Goal: Navigation & Orientation: Find specific page/section

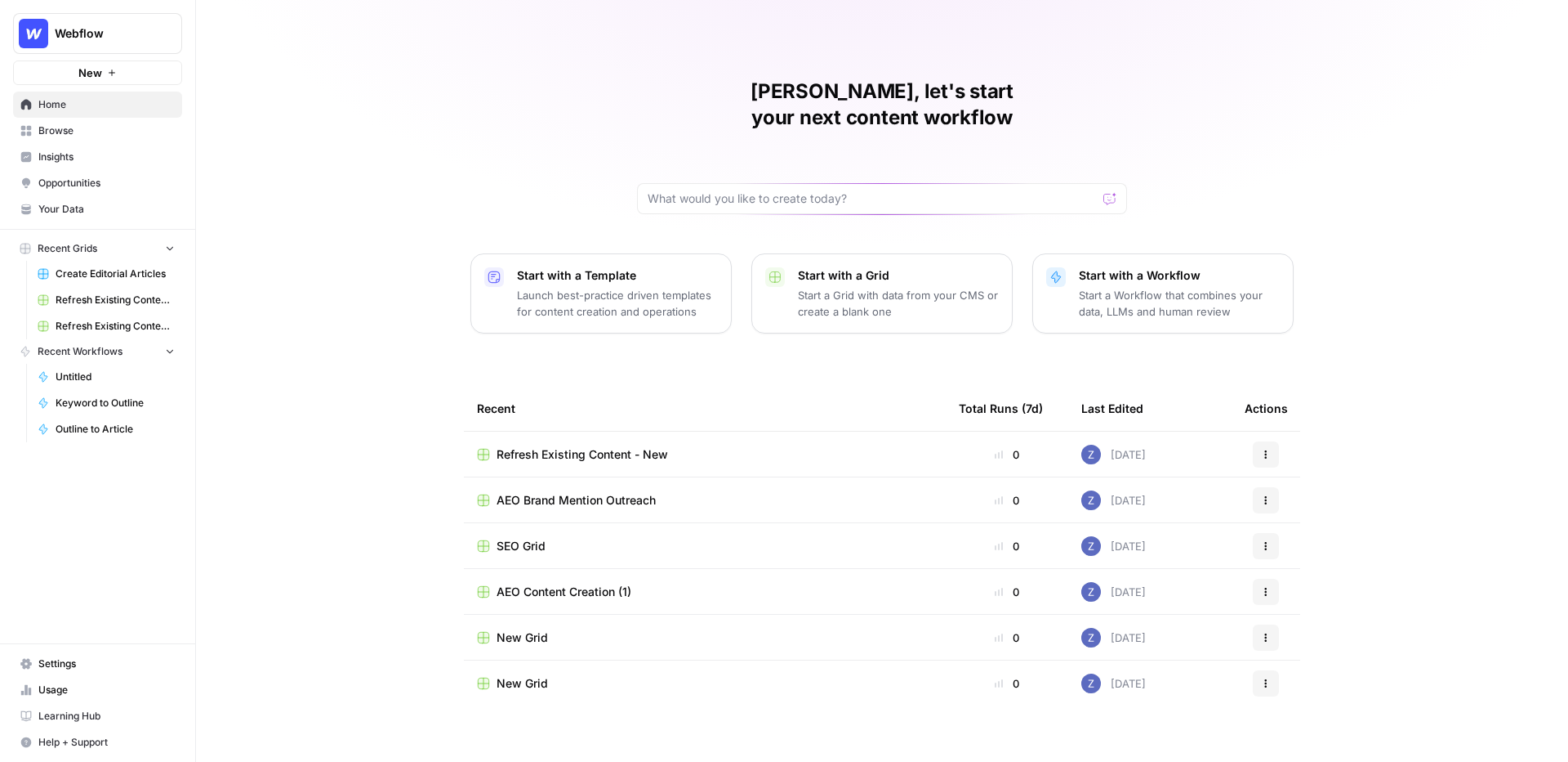
click at [117, 37] on span "Webflow" at bounding box center [103, 33] width 99 height 17
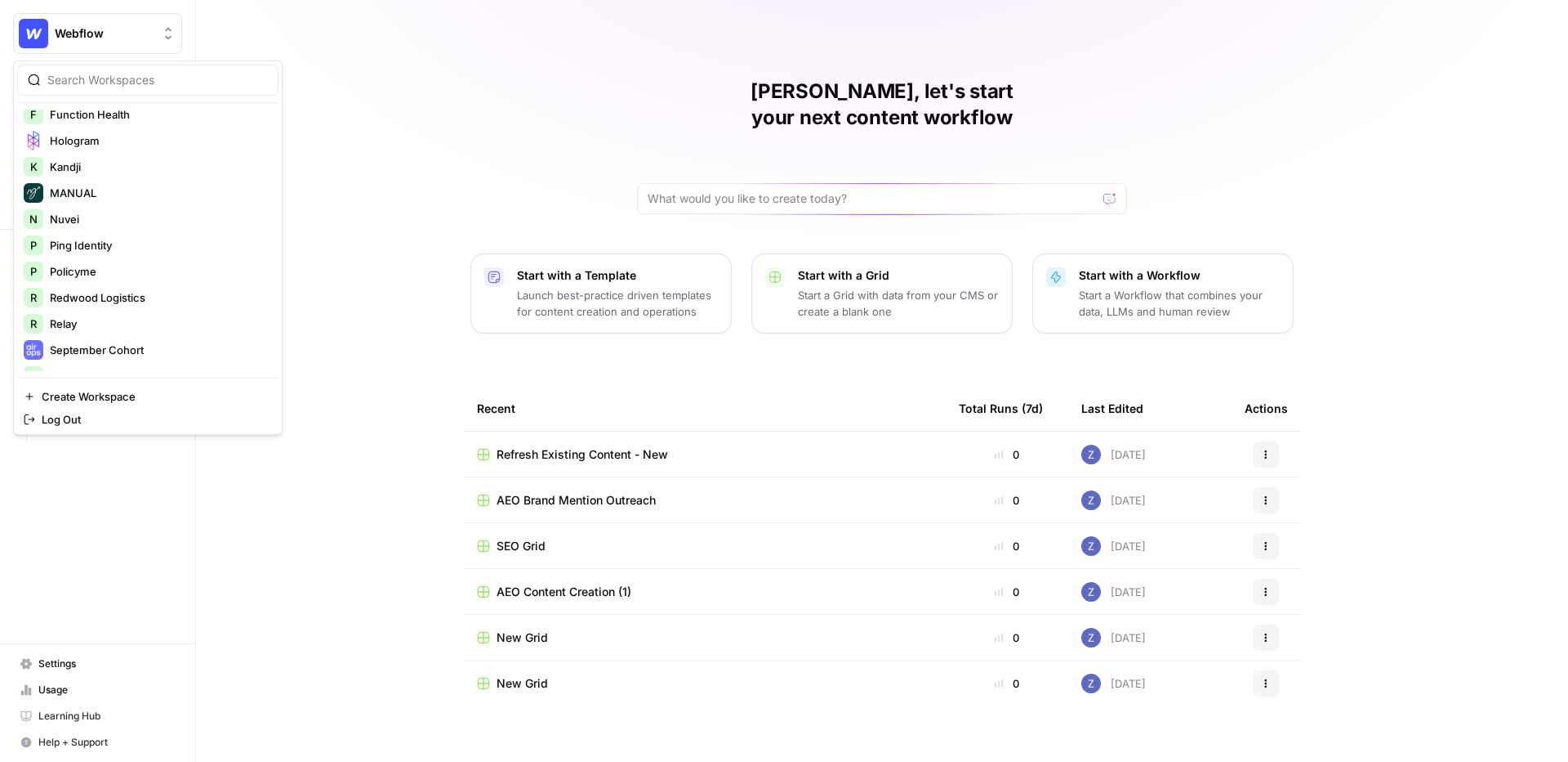
scroll to position [343, 0]
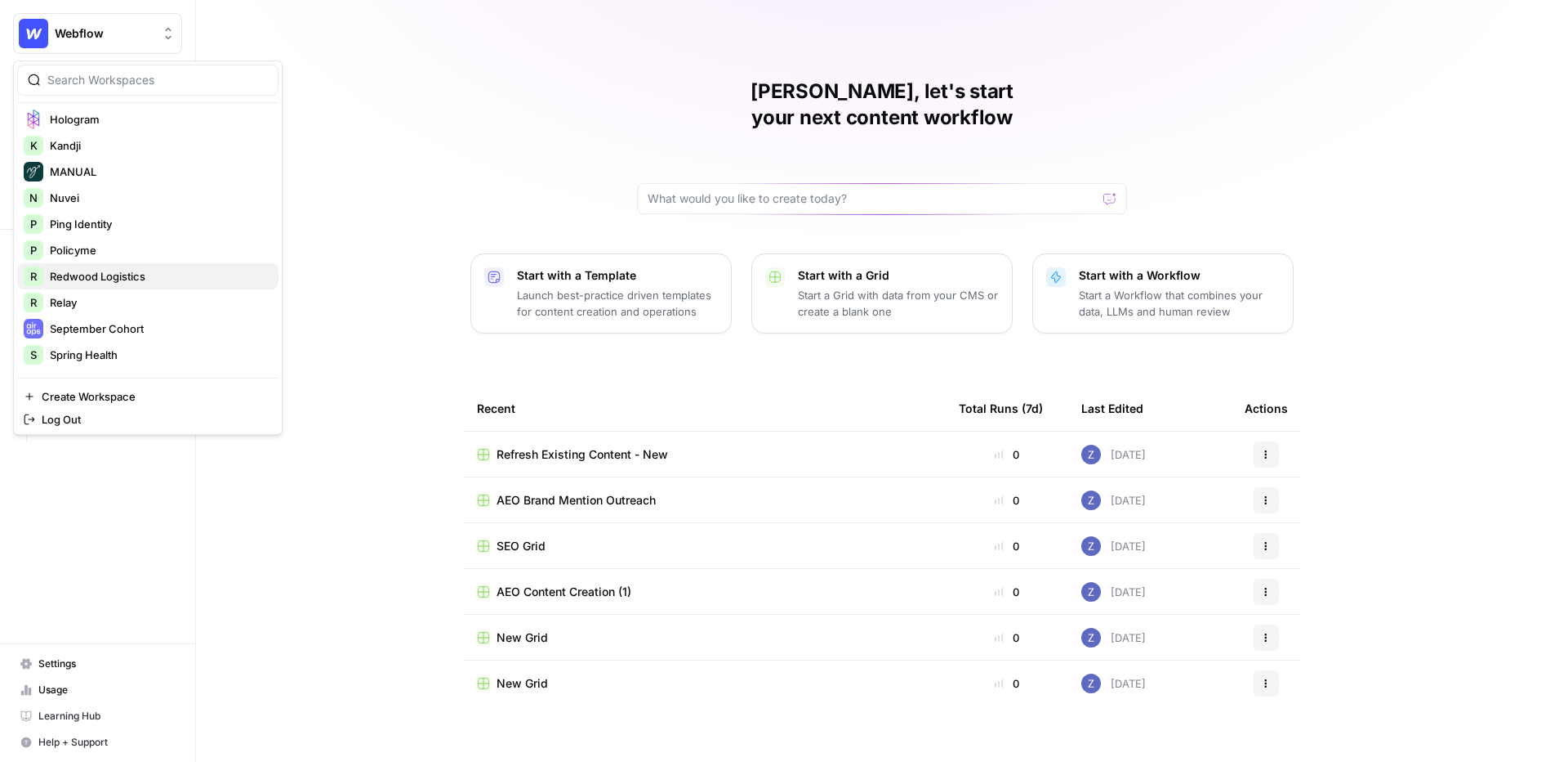
click at [134, 268] on span "Redwood Logistics" at bounding box center [157, 275] width 216 height 17
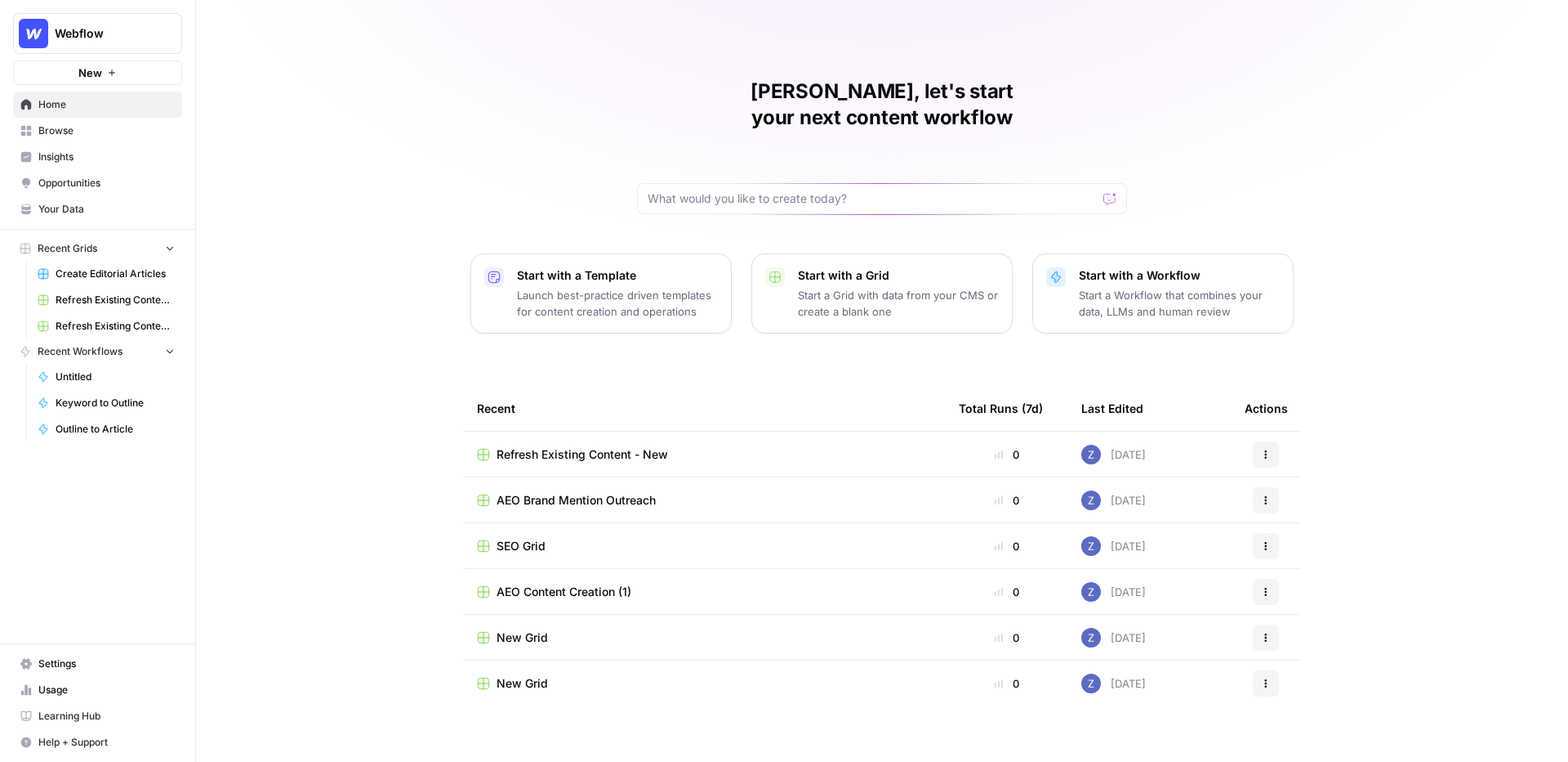
click at [123, 271] on span "Create Editorial Articles" at bounding box center [115, 274] width 119 height 15
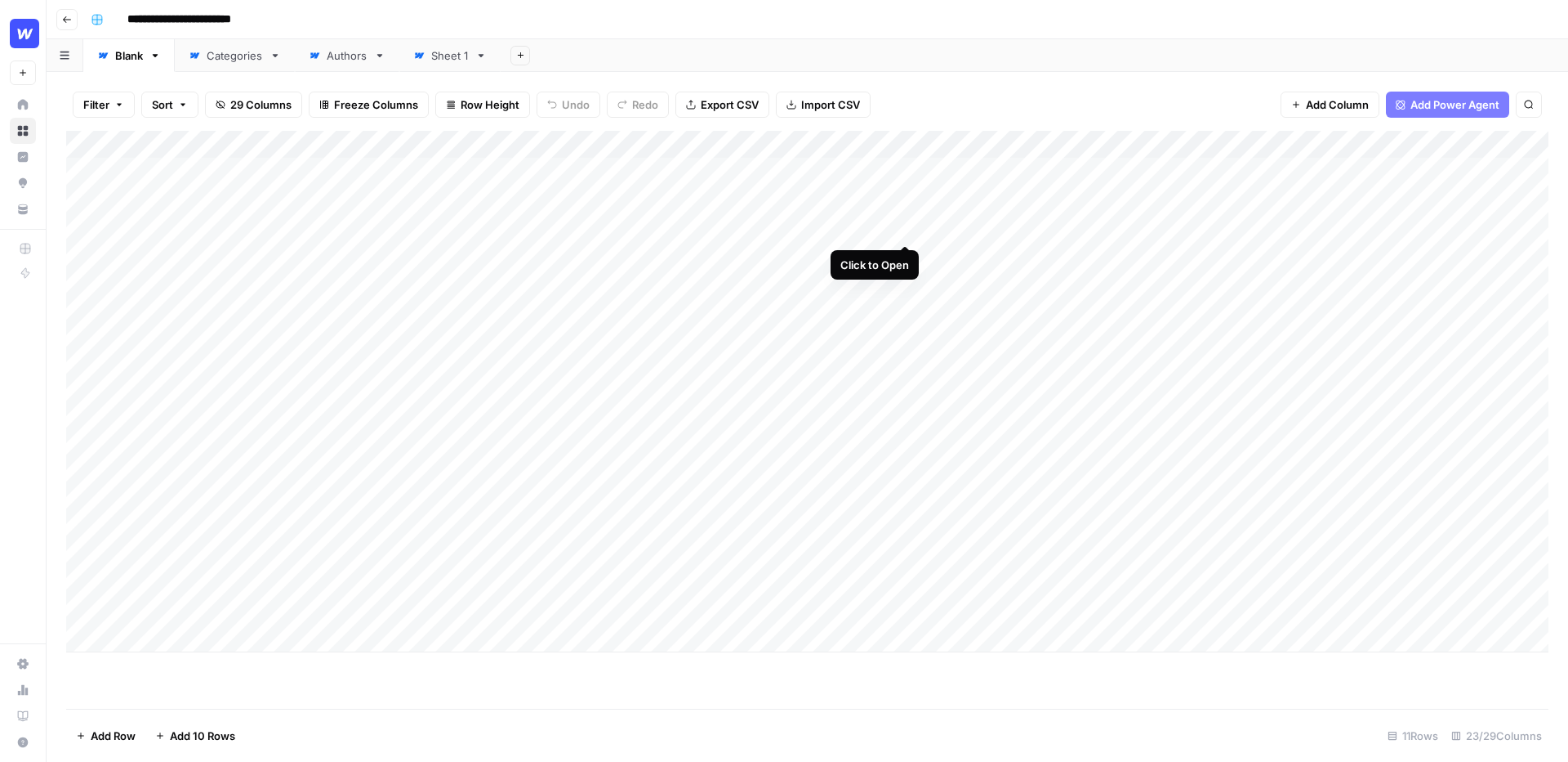
click at [906, 211] on div "Add Column" at bounding box center [807, 392] width 1483 height 522
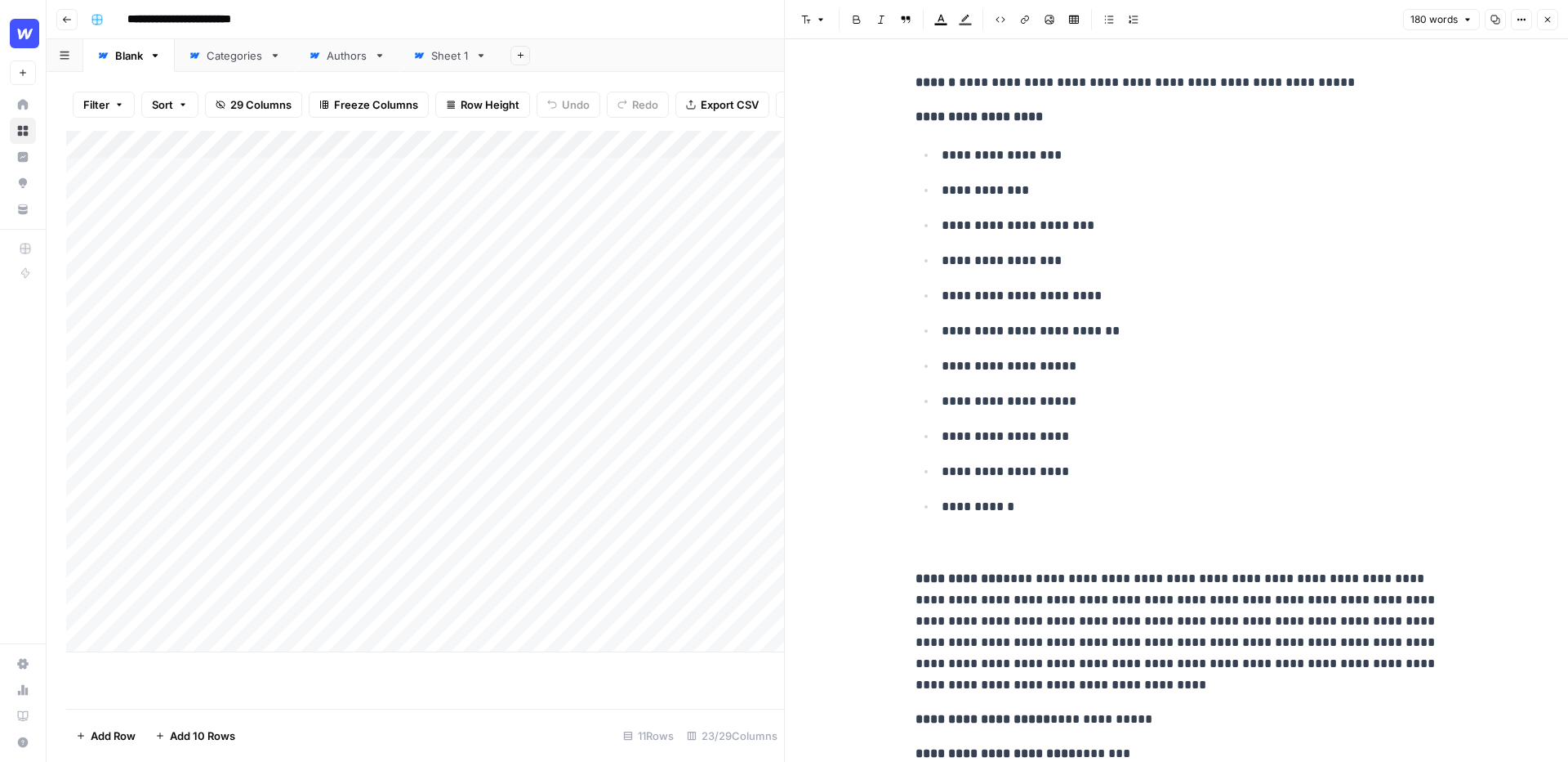
click at [1076, 592] on p "**********" at bounding box center [1176, 632] width 522 height 128
click at [1113, 592] on p "**********" at bounding box center [1176, 632] width 522 height 128
click at [1550, 22] on icon "button" at bounding box center [1548, 20] width 10 height 10
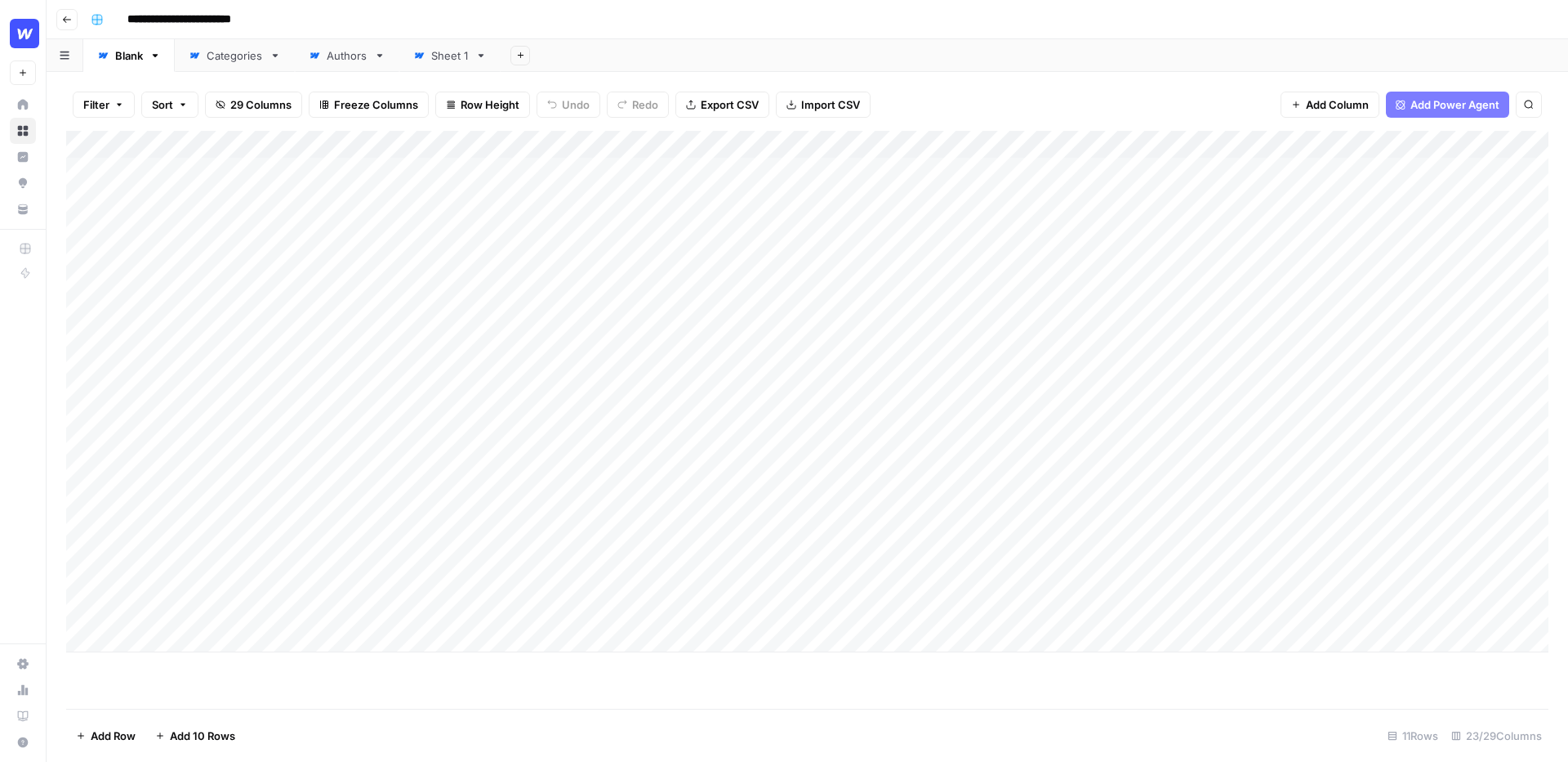
click at [361, 302] on div "Add Column" at bounding box center [807, 392] width 1483 height 522
click at [364, 300] on div "Add Column" at bounding box center [807, 392] width 1483 height 522
click at [699, 37] on header "**********" at bounding box center [807, 20] width 1522 height 39
click at [341, 55] on div "Authors" at bounding box center [348, 56] width 41 height 17
click at [223, 55] on div "Categories" at bounding box center [235, 56] width 57 height 17
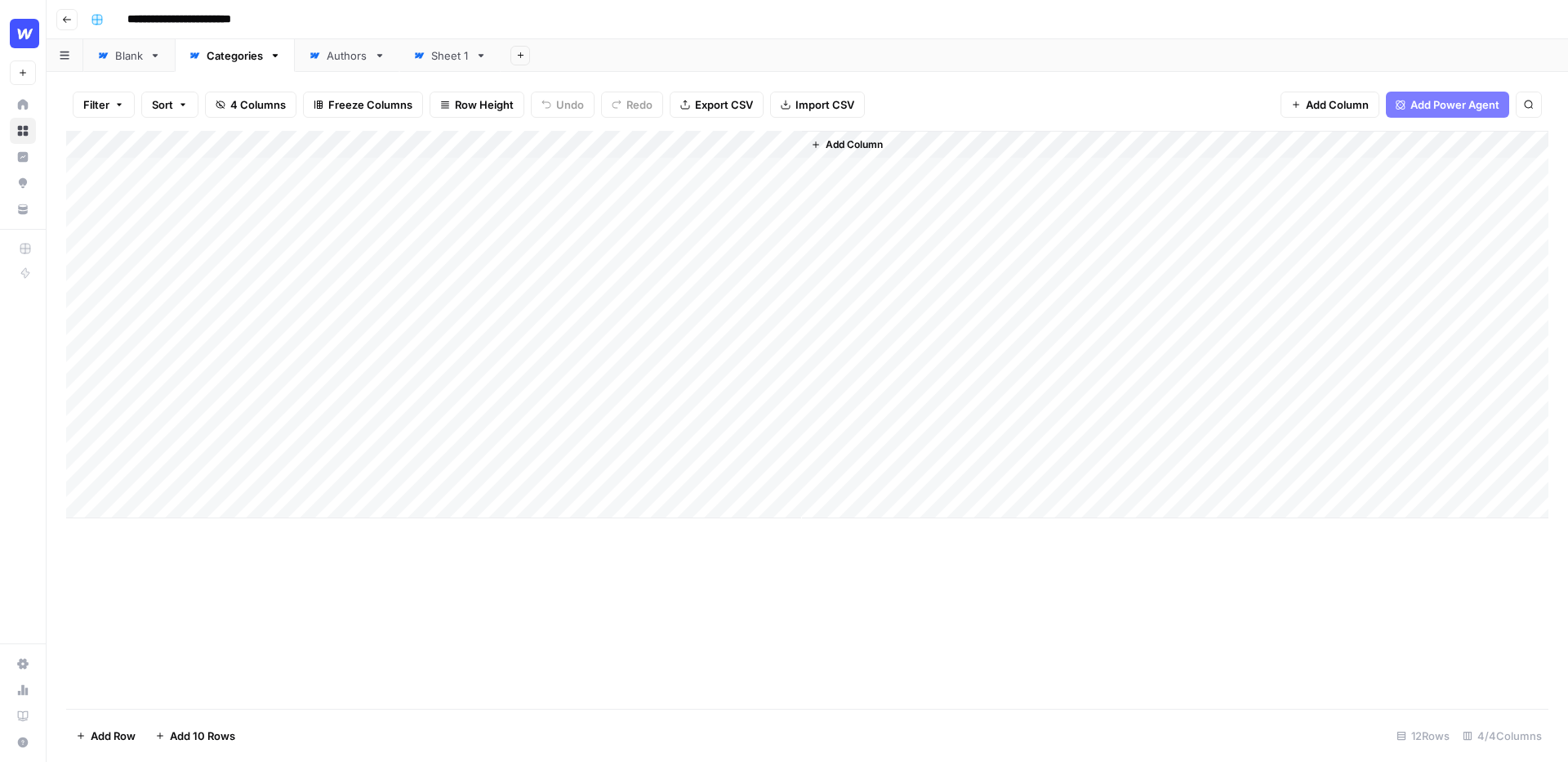
click at [463, 51] on div "Sheet 1" at bounding box center [450, 56] width 37 height 17
click at [117, 56] on div "Blank" at bounding box center [129, 56] width 27 height 17
click at [27, 30] on img "Workspace: Webflow" at bounding box center [24, 33] width 29 height 29
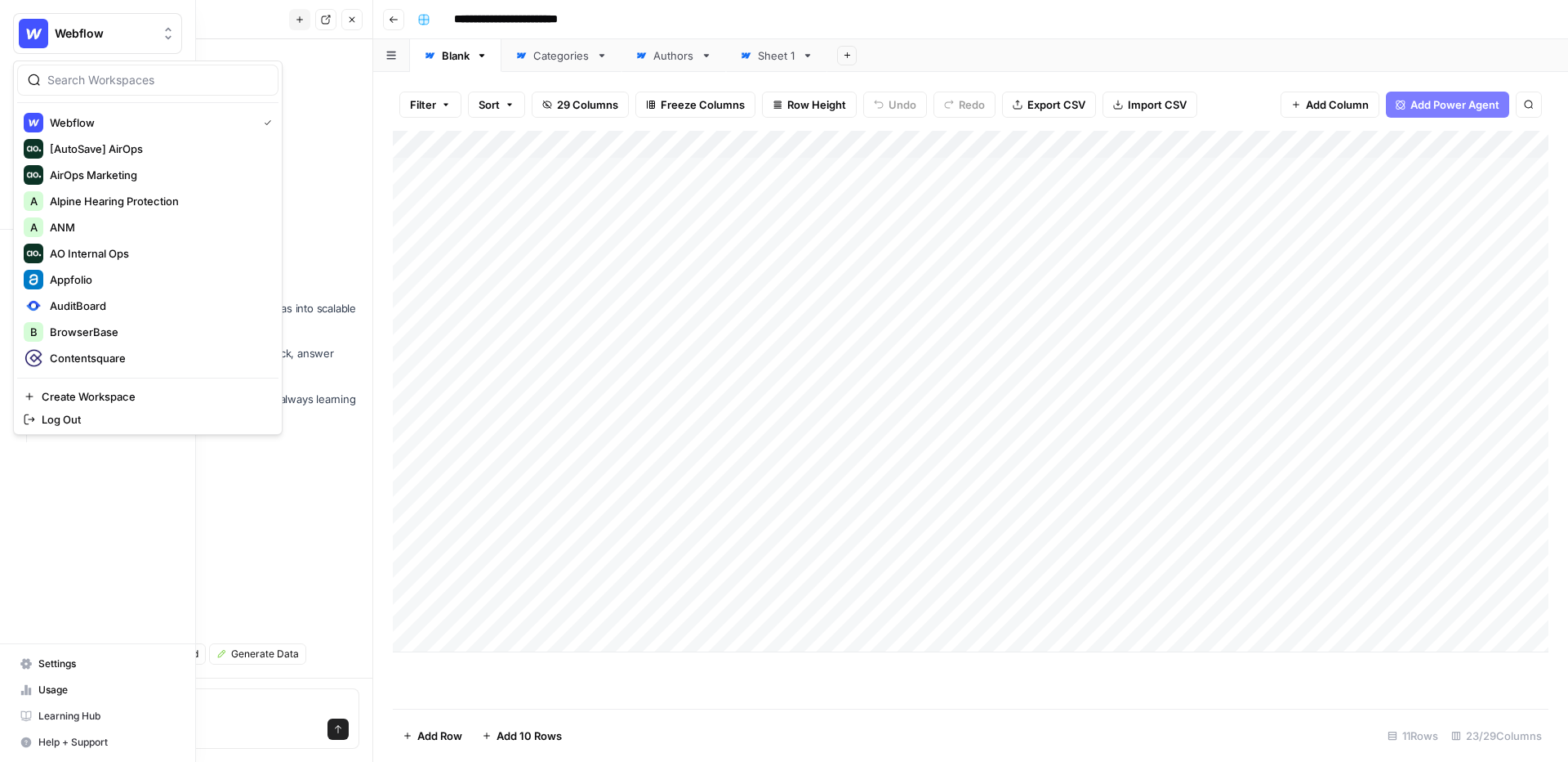
type textarea "ob"
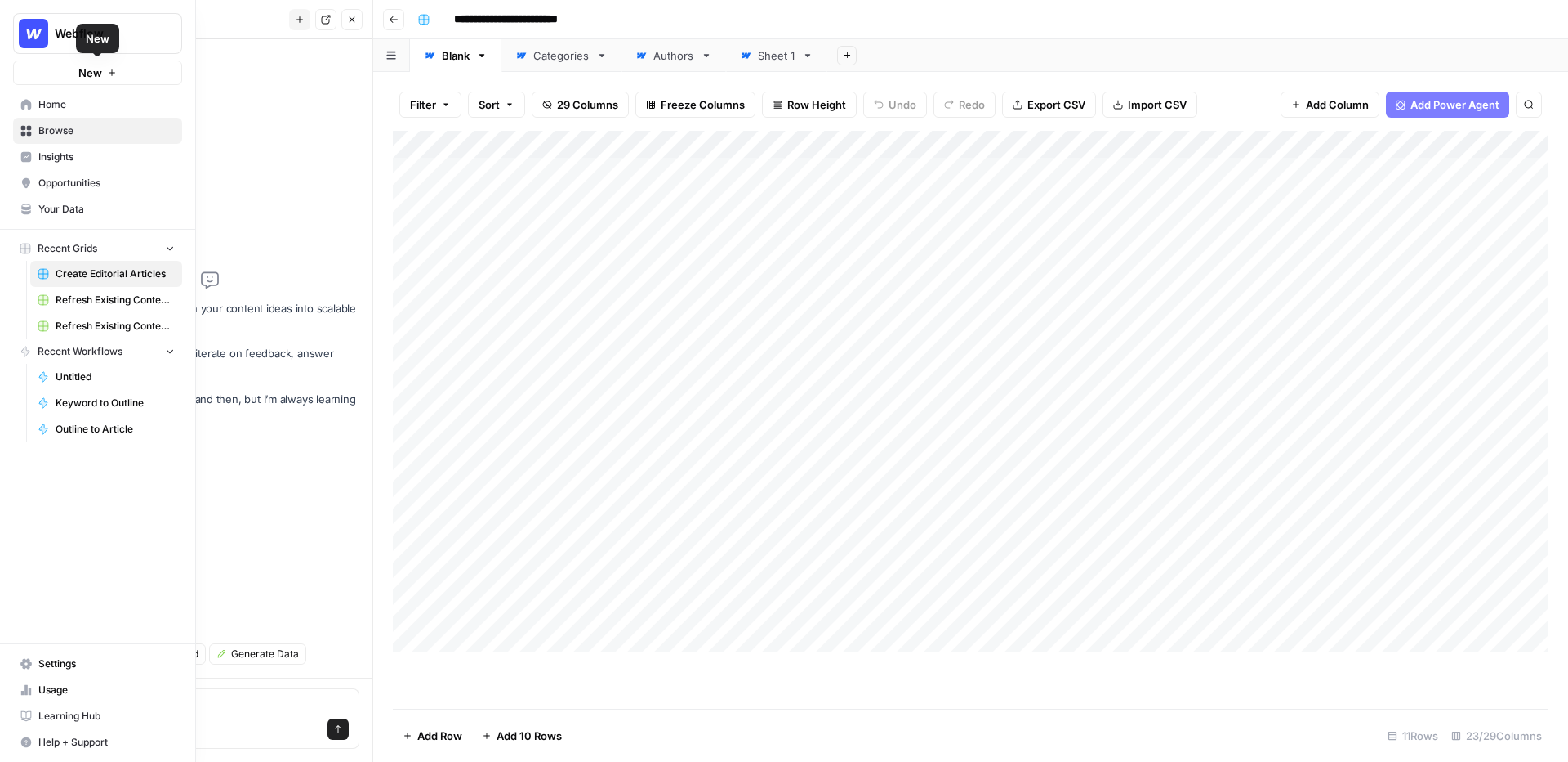
click at [89, 32] on span "Webflow" at bounding box center [103, 33] width 99 height 17
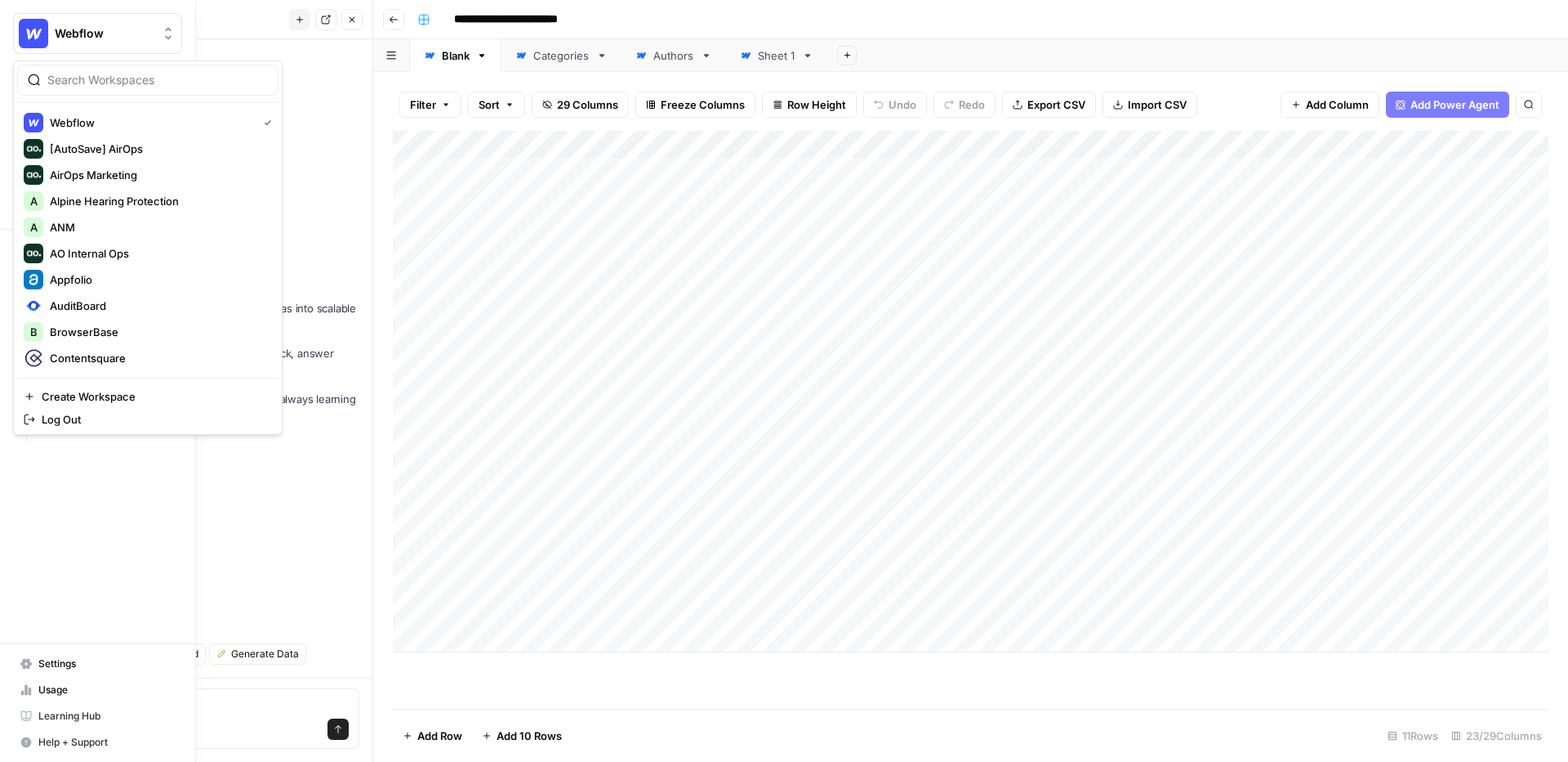
click at [123, 88] on div at bounding box center [148, 80] width 262 height 31
type input "conv"
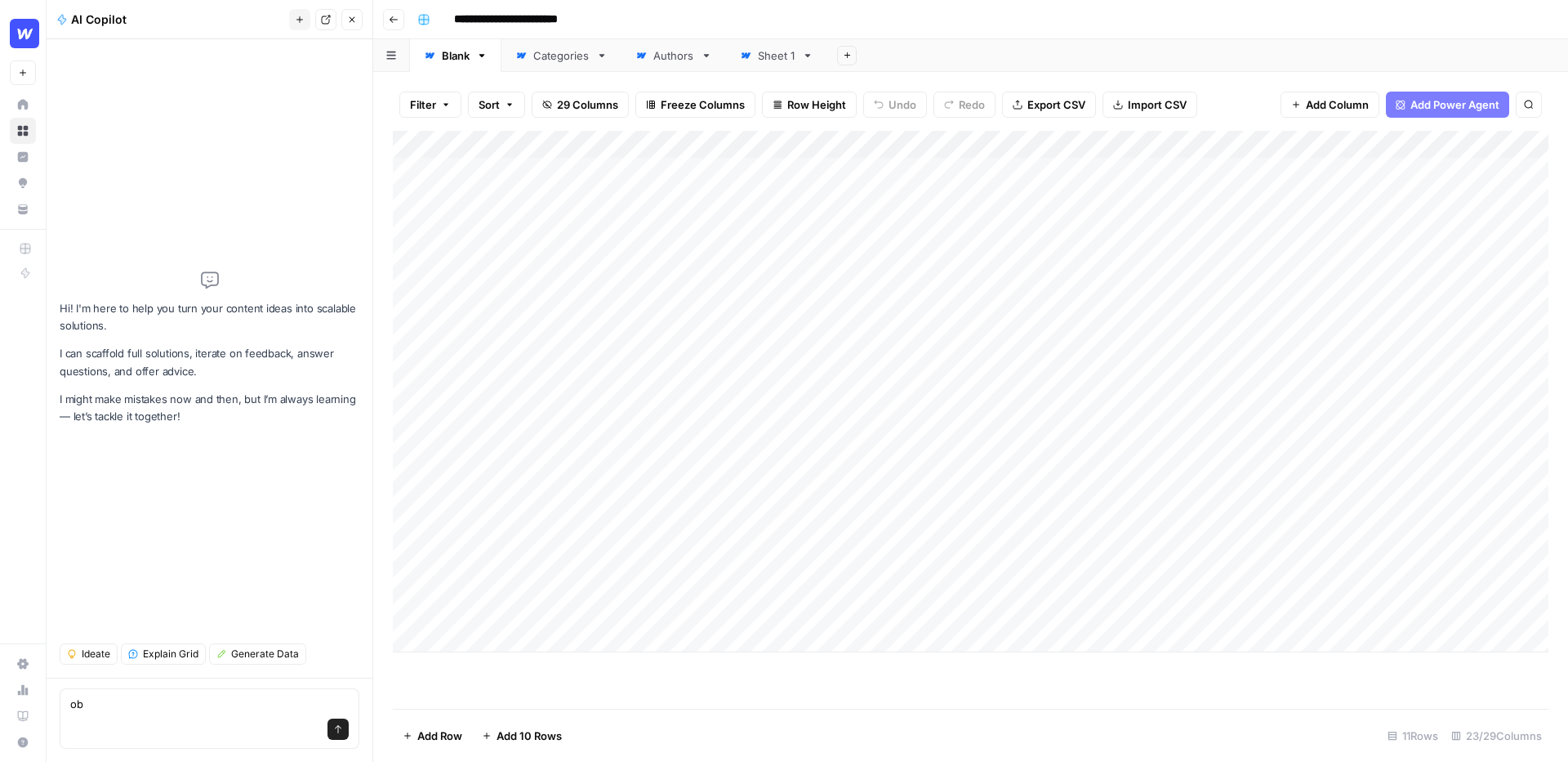
click at [104, 34] on header "AI Copilot New chat Detach Close" at bounding box center [210, 20] width 326 height 39
click at [25, 32] on img "Workspace: Webflow" at bounding box center [24, 33] width 29 height 29
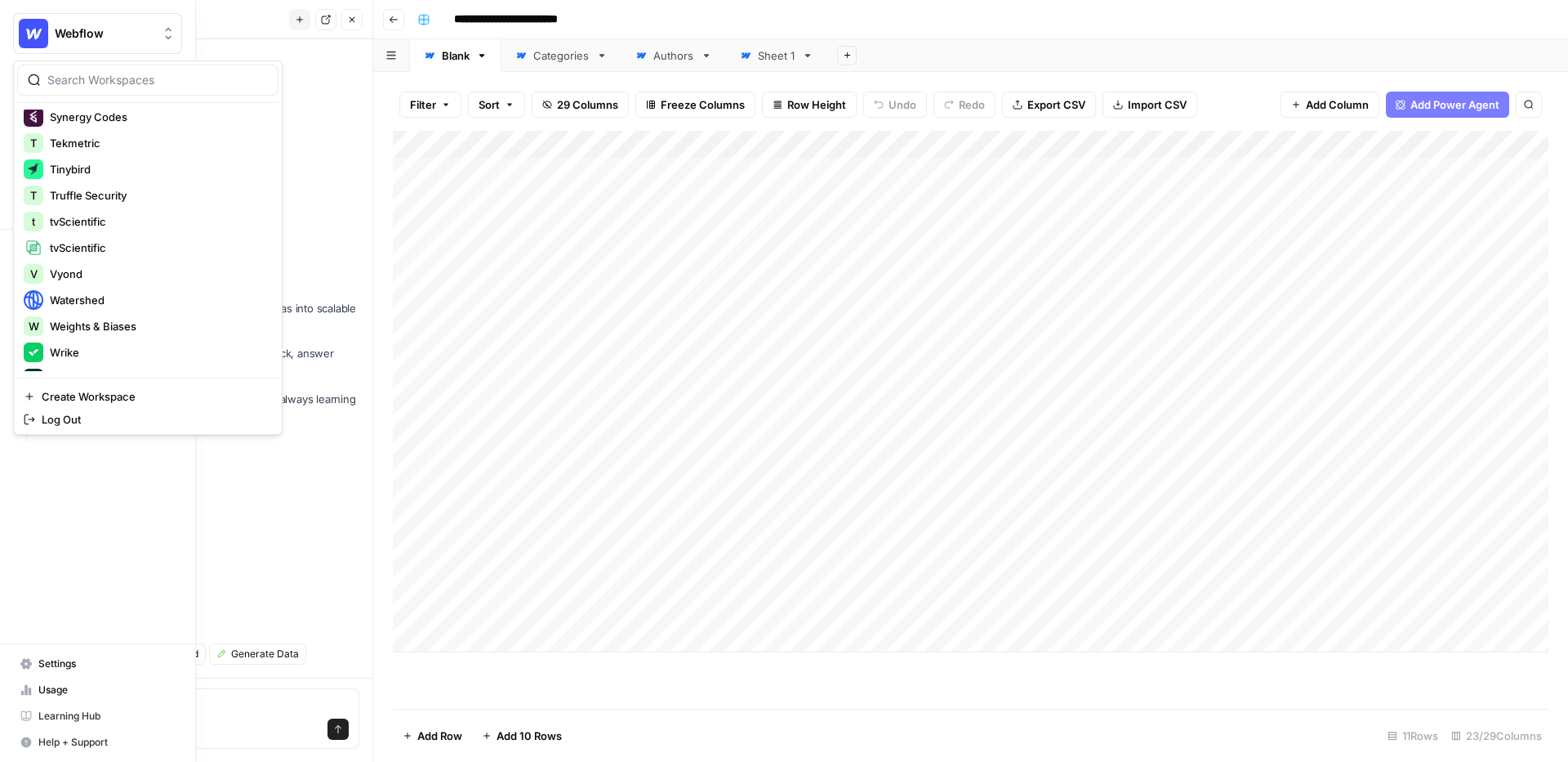
scroll to position [654, 0]
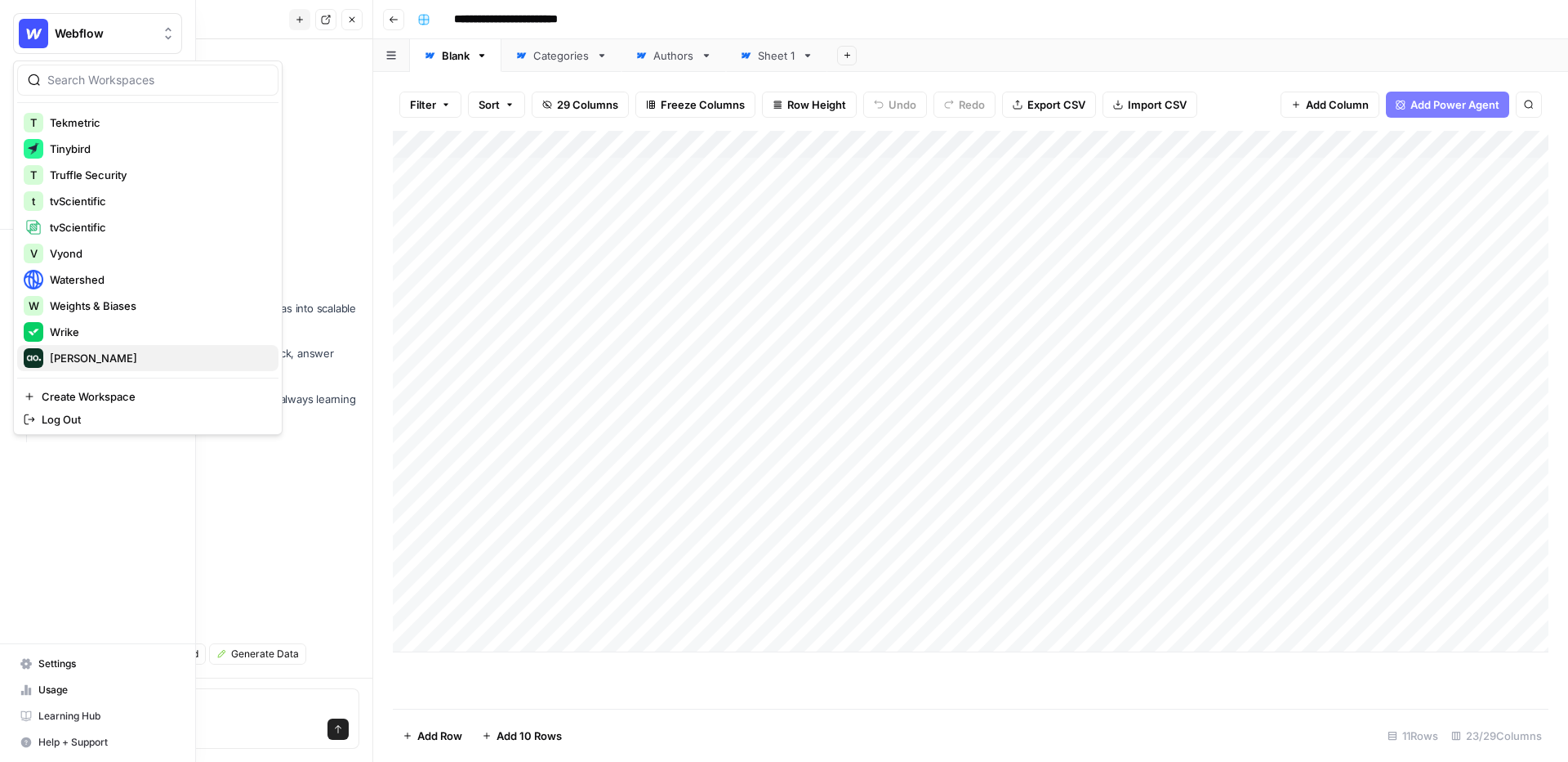
click at [86, 355] on span "[PERSON_NAME]" at bounding box center [157, 358] width 216 height 17
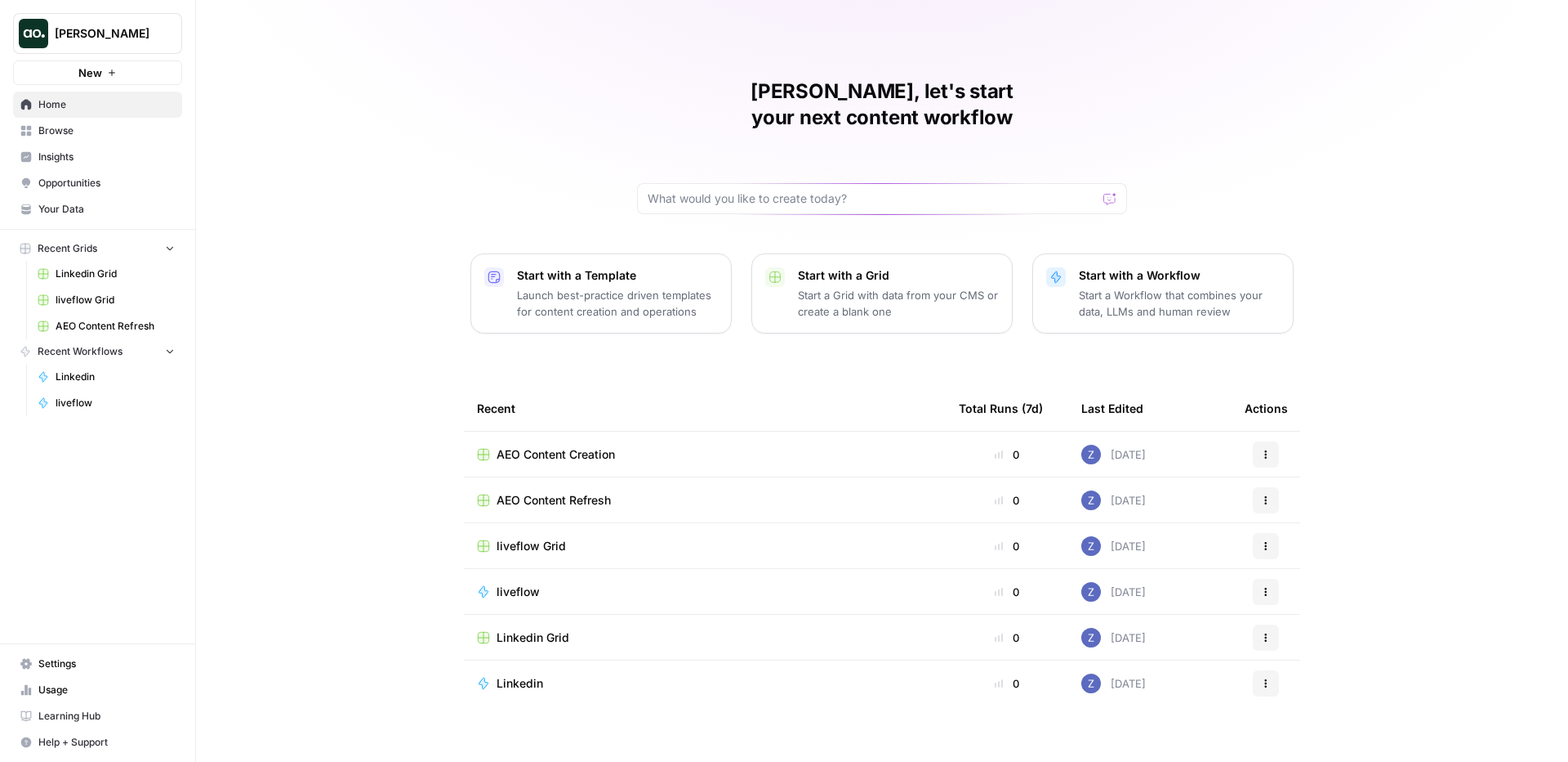
click at [98, 155] on span "Insights" at bounding box center [106, 156] width 137 height 15
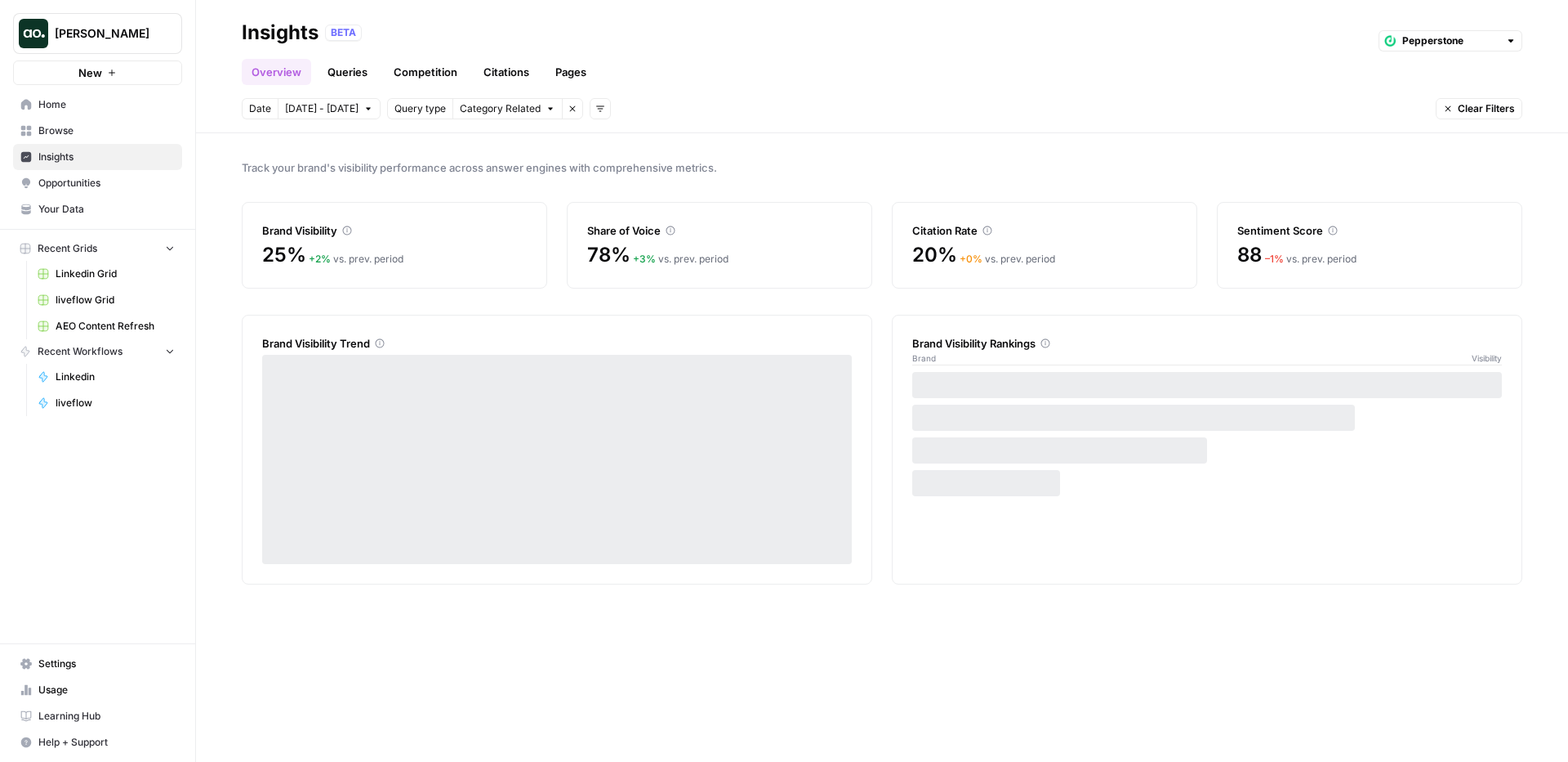
click at [1433, 51] on div "Pepperstone" at bounding box center [1450, 41] width 144 height 21
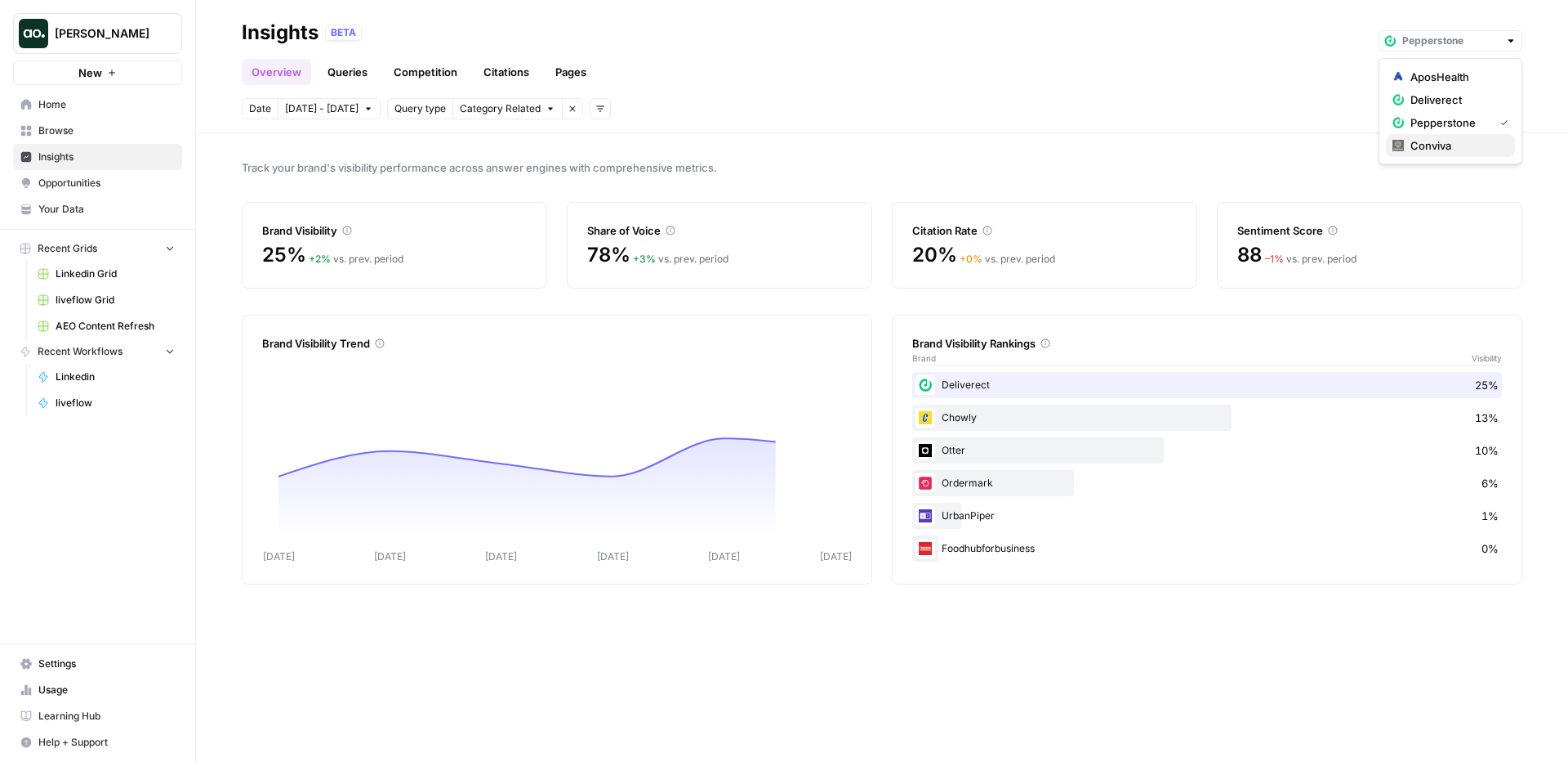
click at [1453, 136] on button "Conviva" at bounding box center [1451, 145] width 129 height 22
type input "Conviva"
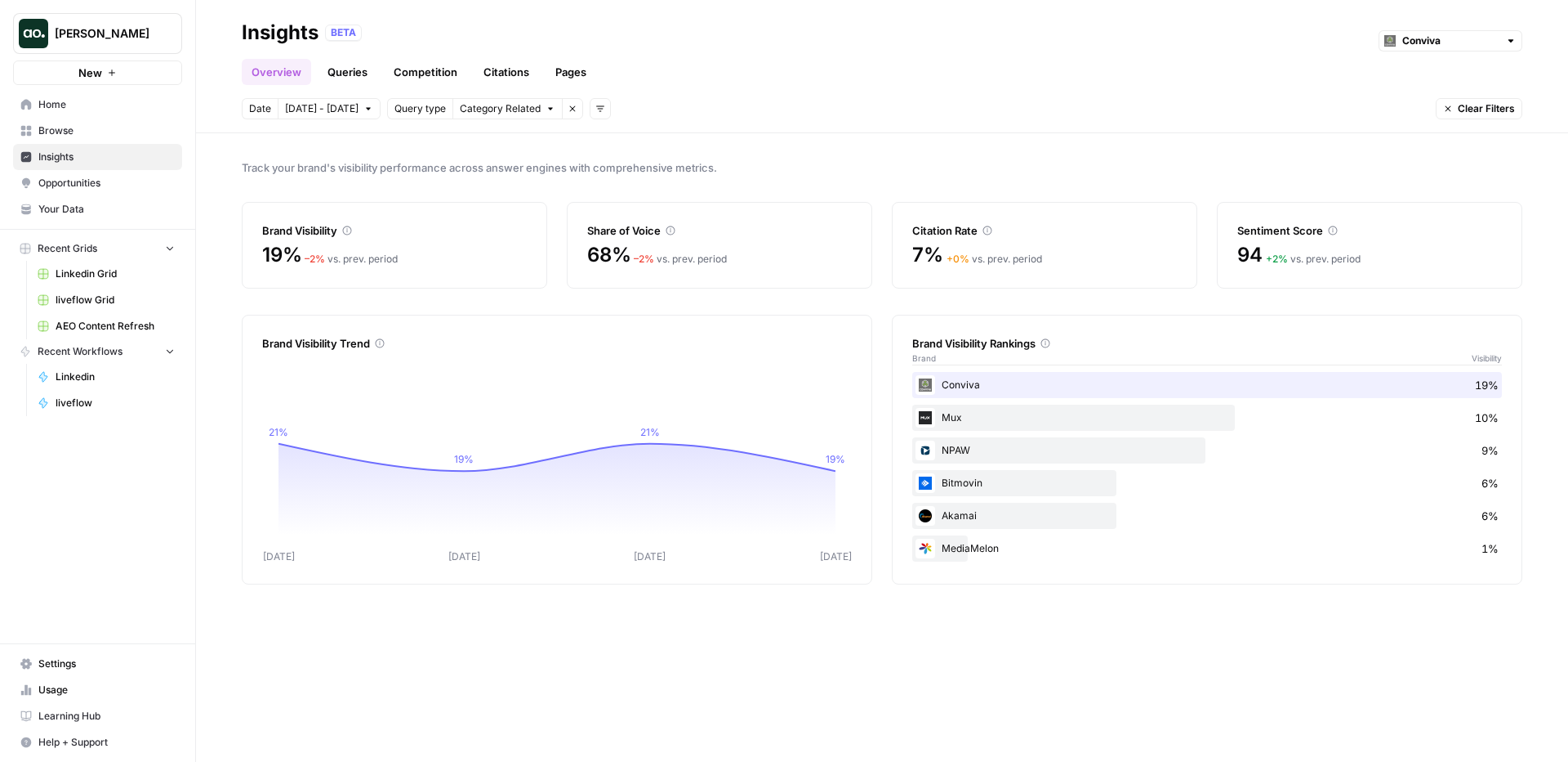
click at [80, 177] on span "Opportunities" at bounding box center [106, 183] width 137 height 15
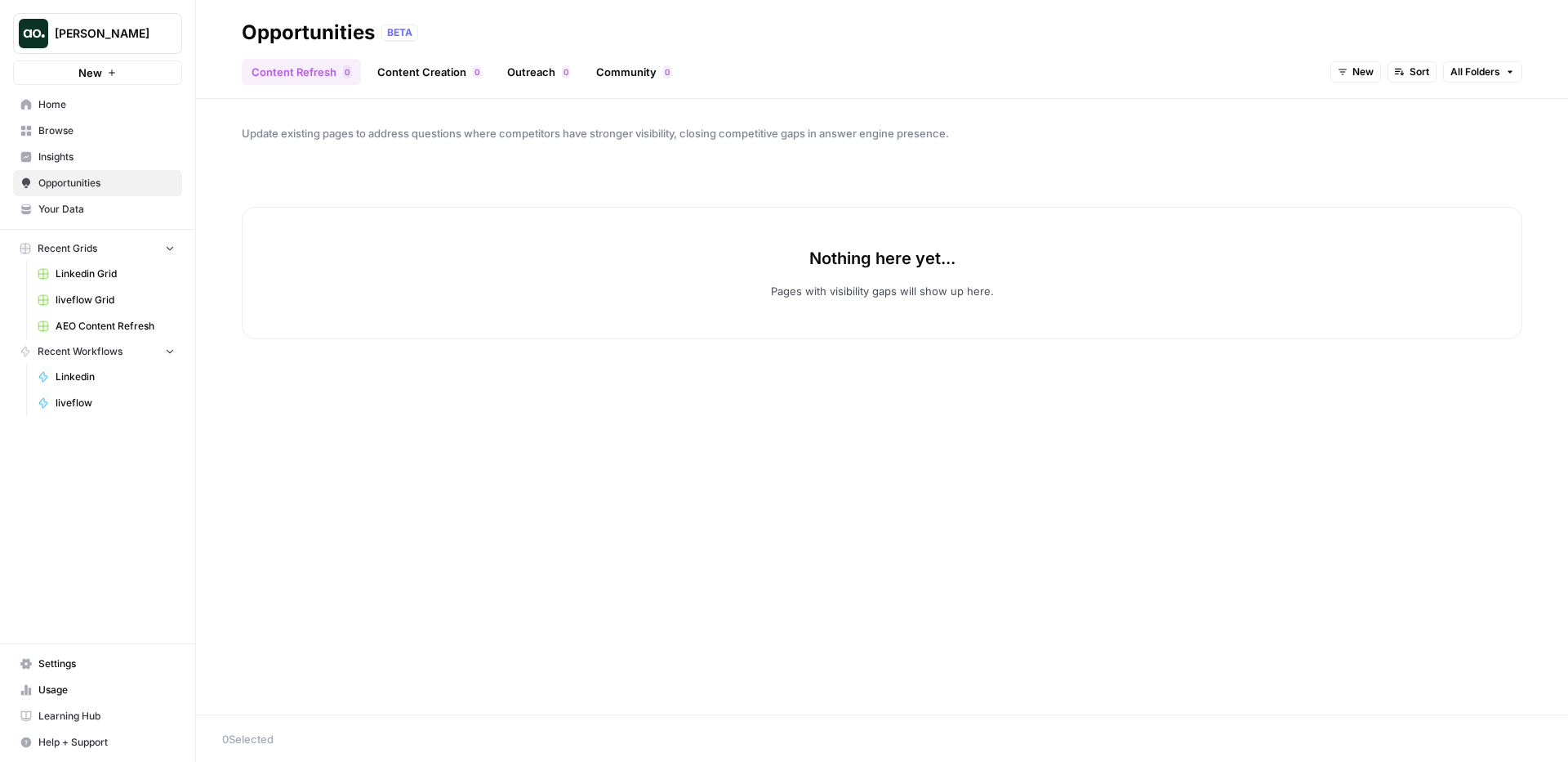
click at [1357, 67] on span "New" at bounding box center [1364, 71] width 21 height 15
click at [1383, 104] on span "All Opportunities" at bounding box center [1385, 107] width 83 height 17
click at [428, 67] on link "Content Creation 0" at bounding box center [430, 71] width 123 height 26
click at [567, 75] on div "0" at bounding box center [566, 71] width 8 height 13
click at [108, 278] on span "Linkedin Grid" at bounding box center [115, 274] width 119 height 15
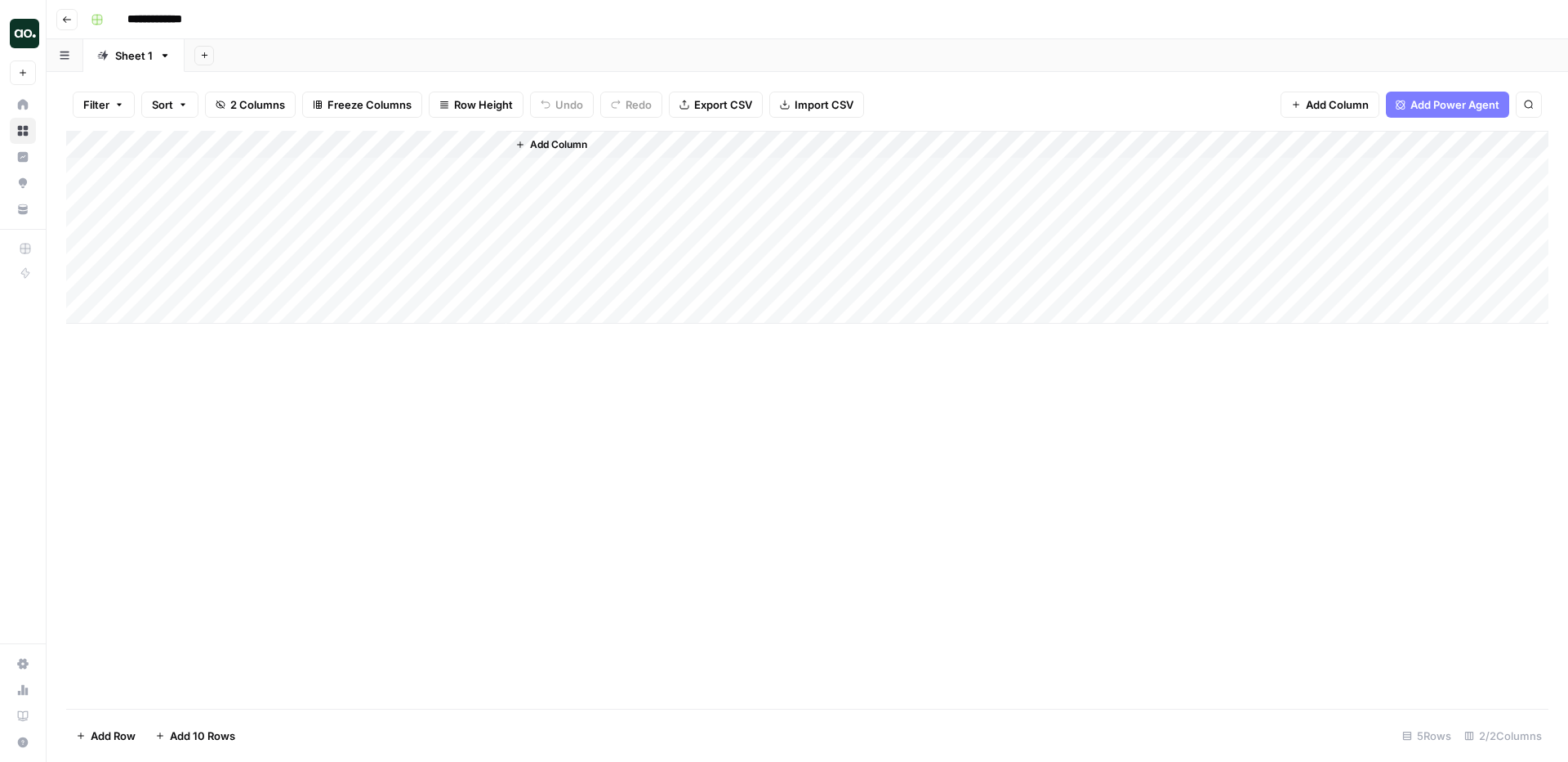
click at [29, 32] on img "Workspace: Zoe Jessup" at bounding box center [24, 33] width 29 height 29
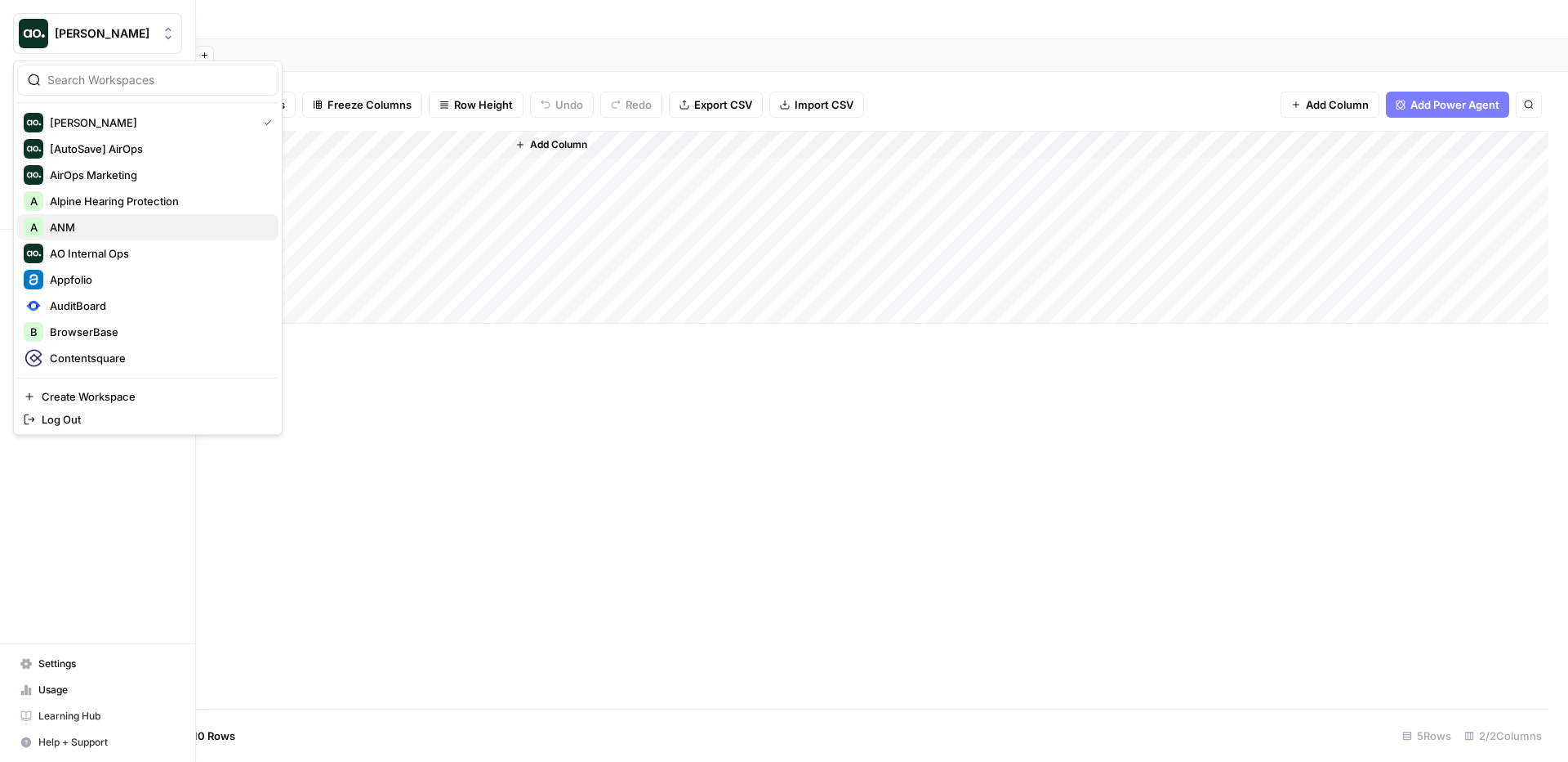
click at [103, 226] on span "ANM" at bounding box center [157, 227] width 216 height 17
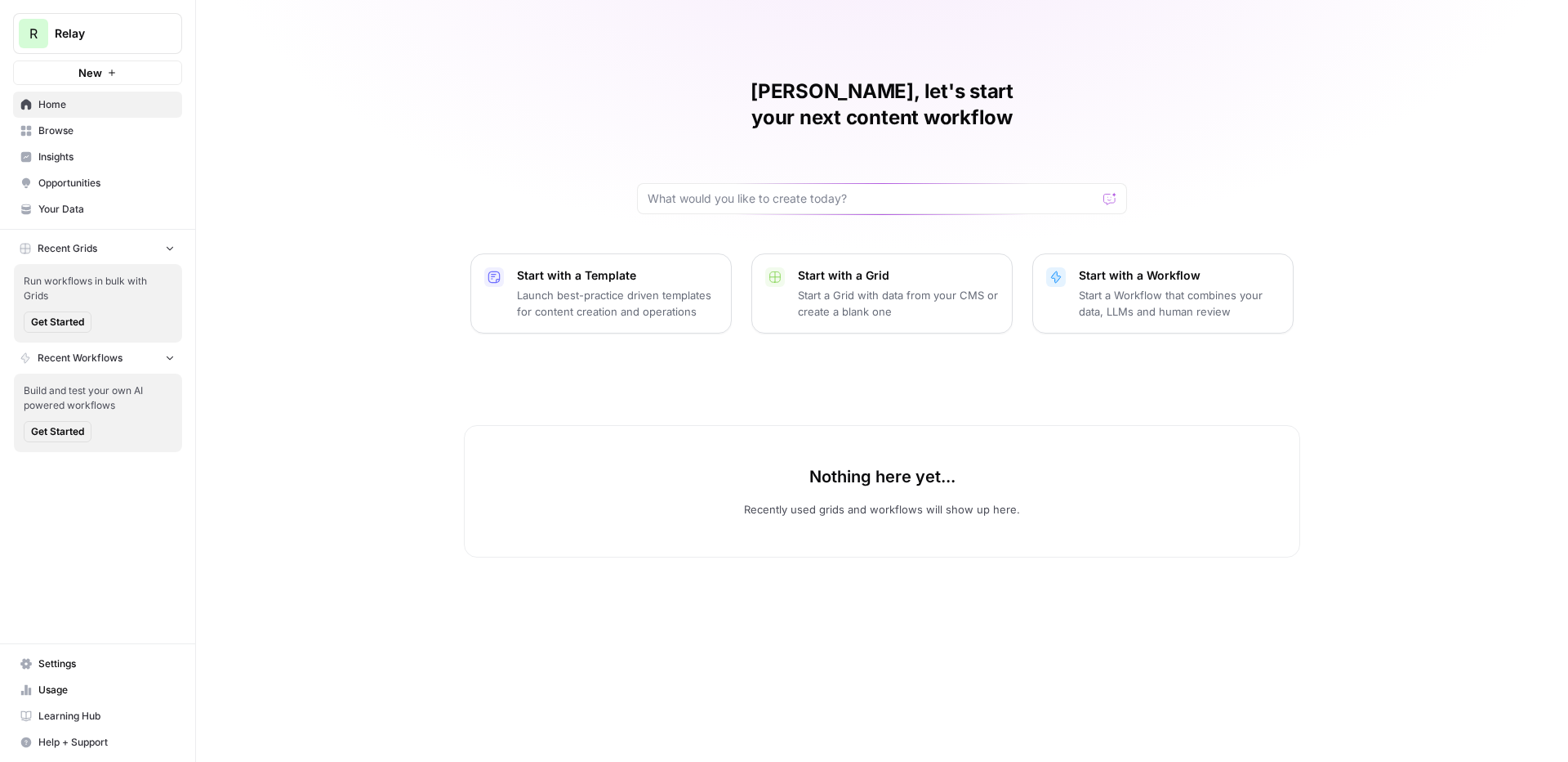
click at [88, 182] on span "Opportunities" at bounding box center [106, 183] width 137 height 15
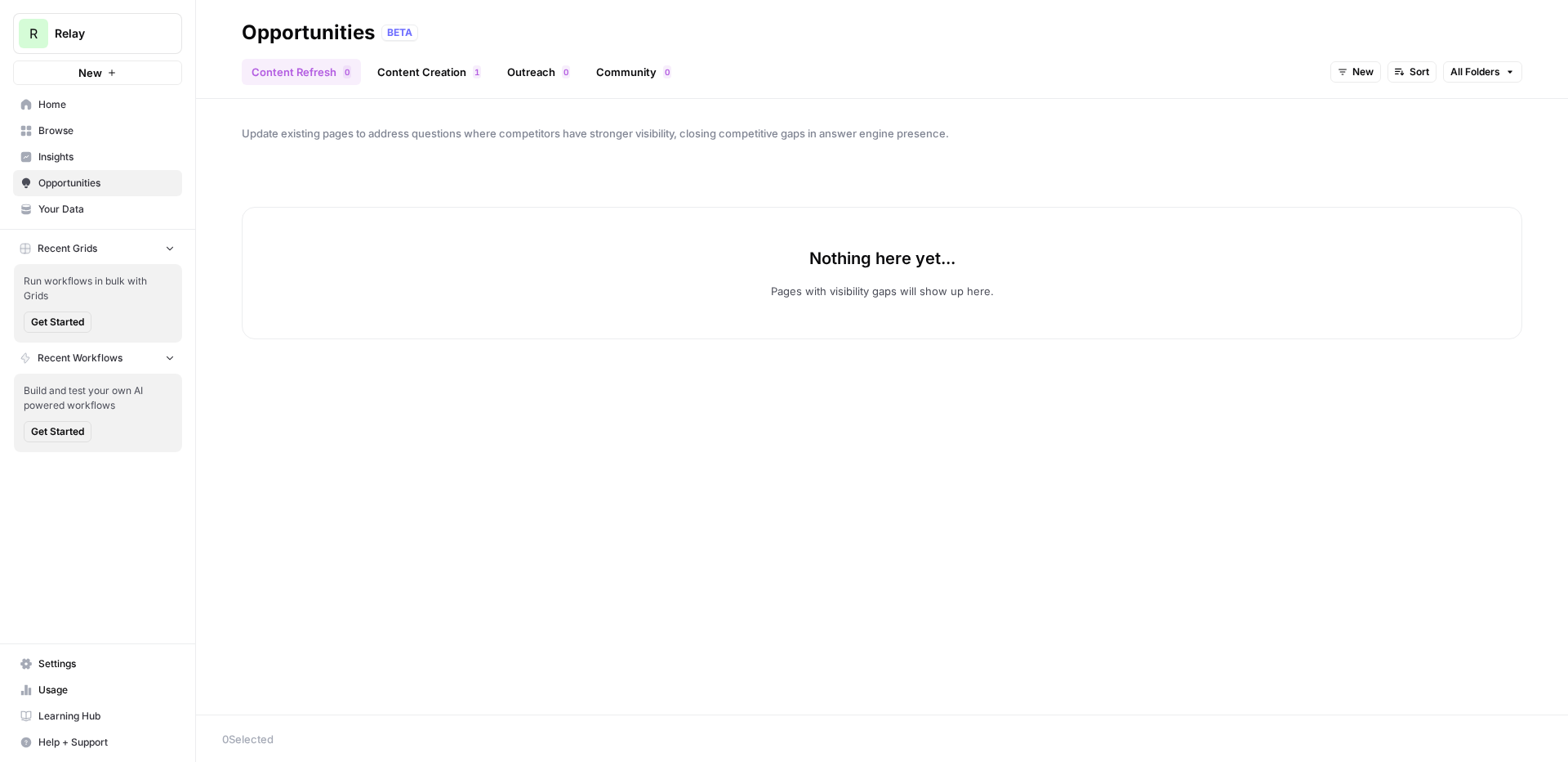
click at [111, 164] on link "Insights" at bounding box center [97, 156] width 169 height 26
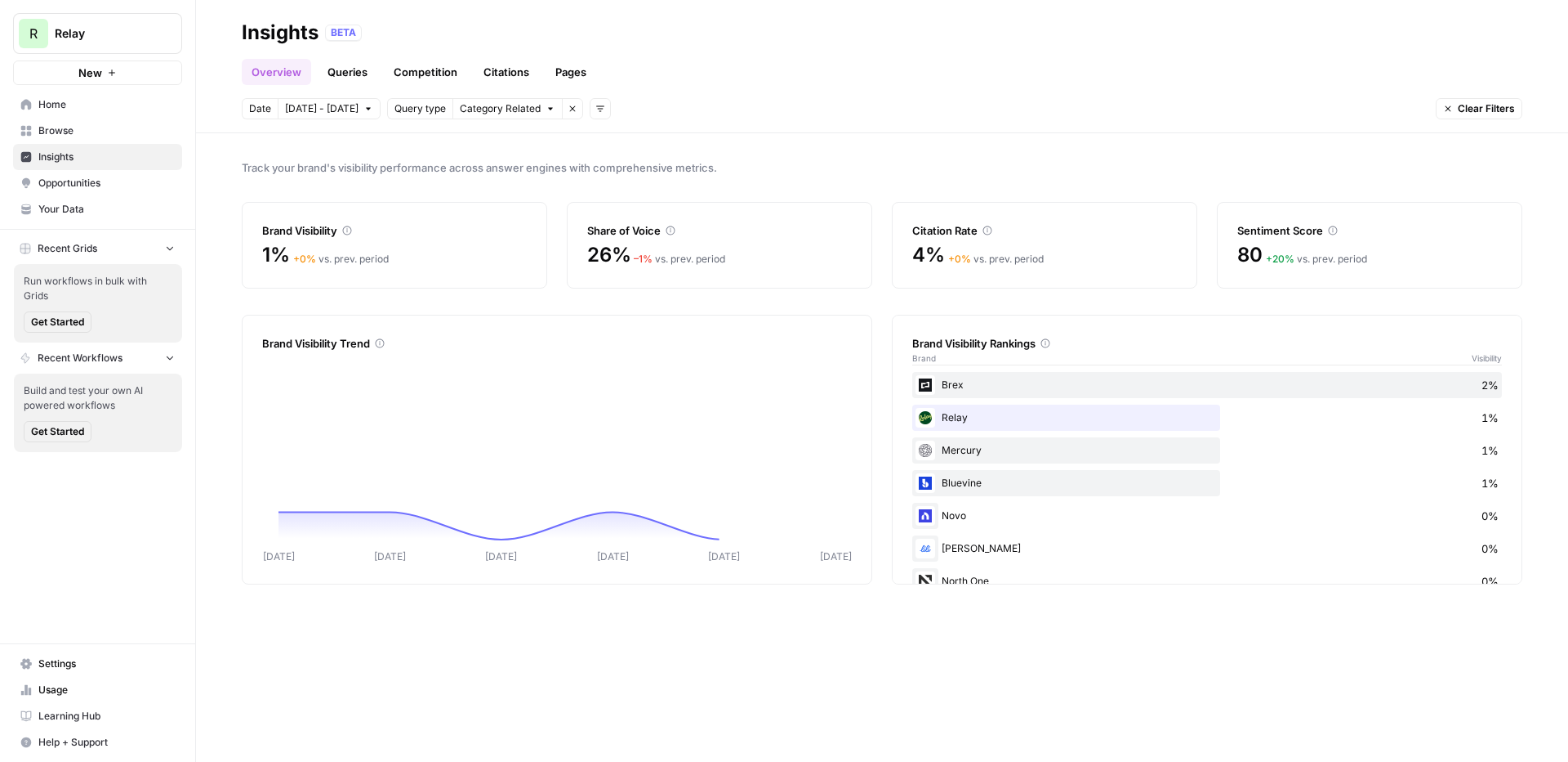
click at [119, 44] on button "R Relay" at bounding box center [97, 33] width 169 height 41
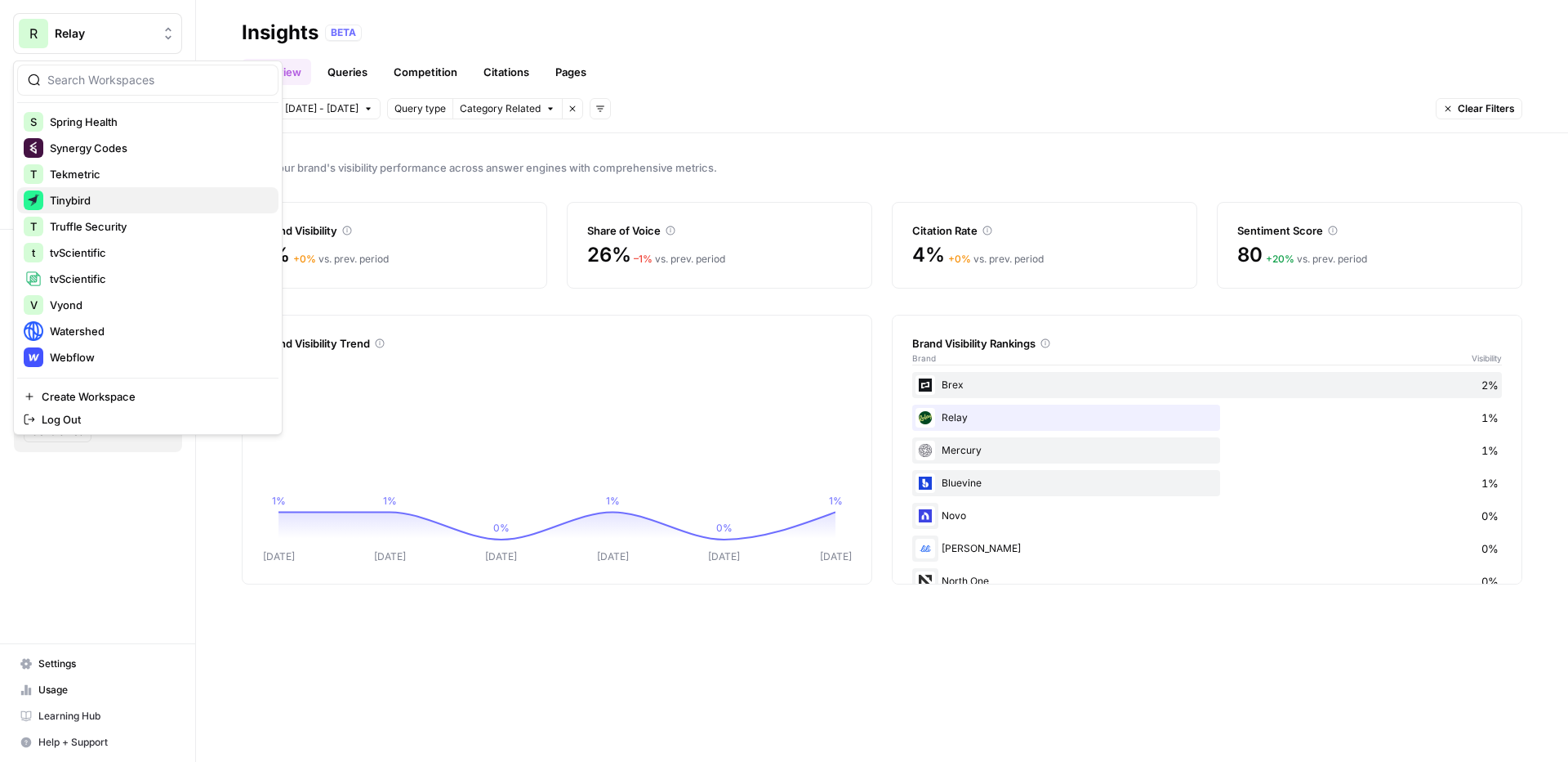
scroll to position [580, 0]
click at [94, 299] on span "Vyond" at bounding box center [157, 301] width 216 height 17
